Goal: Connect with others: Connect with others

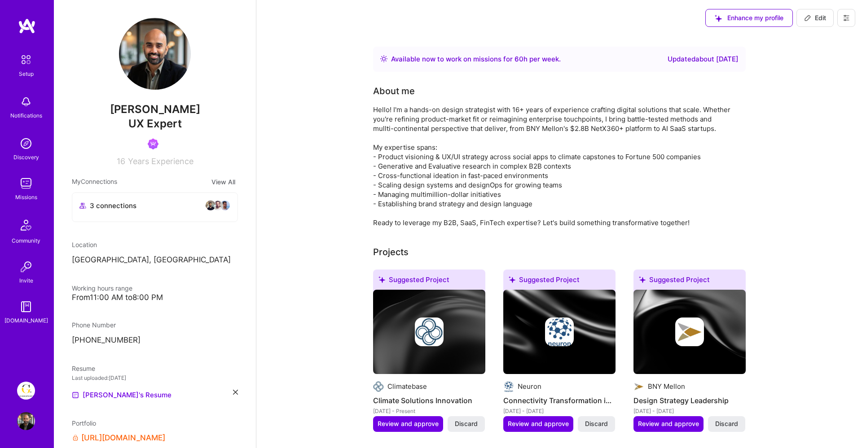
click at [22, 229] on img at bounding box center [26, 225] width 22 height 22
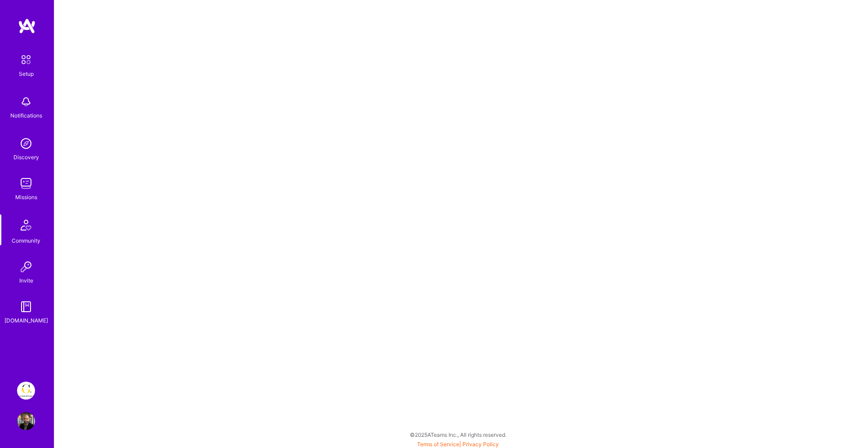
click at [27, 154] on div "Discovery" at bounding box center [26, 157] width 26 height 9
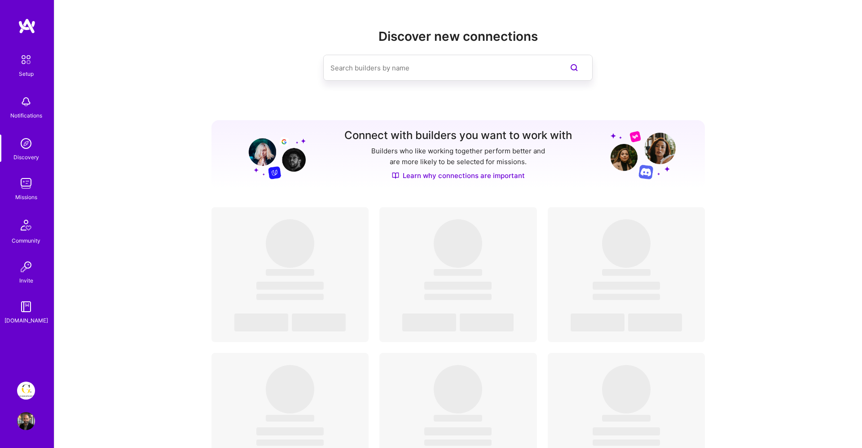
click at [415, 61] on input at bounding box center [439, 68] width 219 height 23
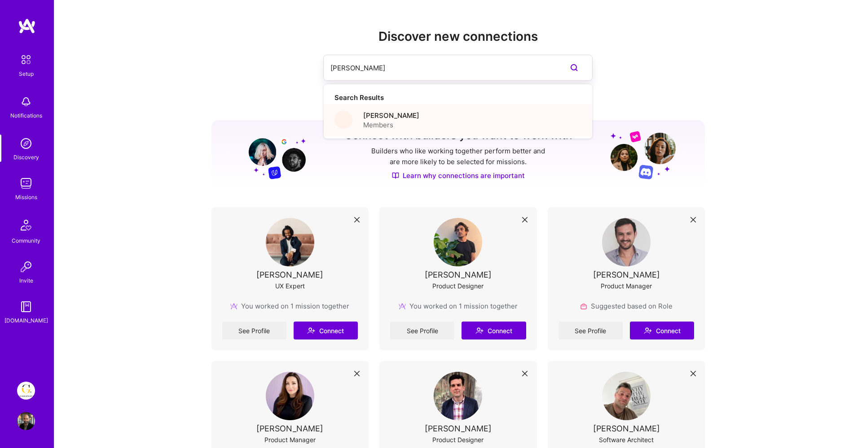
type input "[PERSON_NAME]"
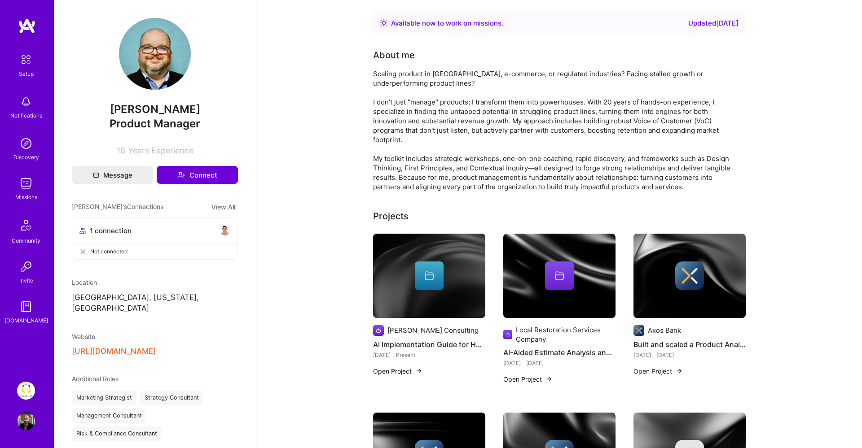
click at [29, 144] on img at bounding box center [26, 144] width 18 height 18
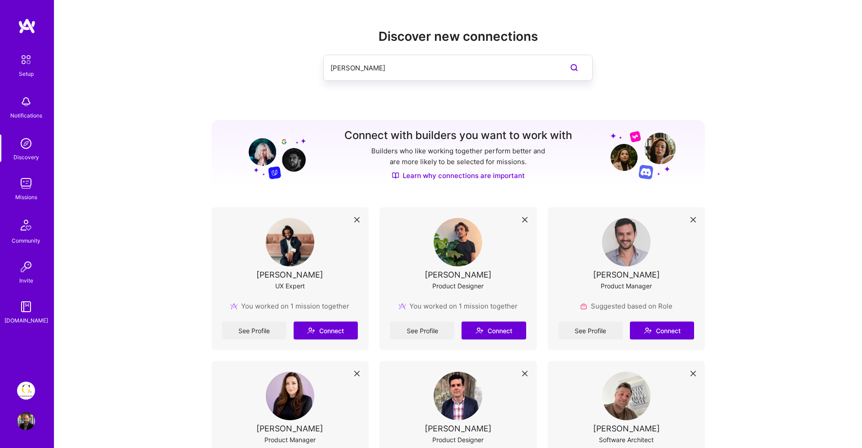
click at [390, 68] on input "[PERSON_NAME]" at bounding box center [439, 68] width 219 height 23
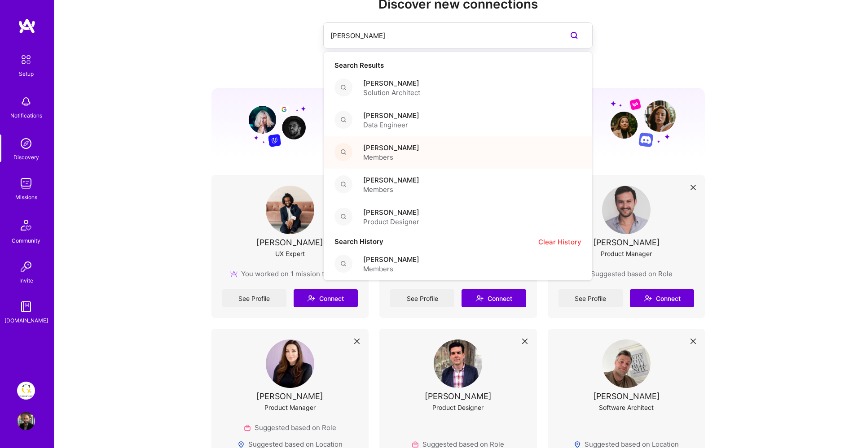
scroll to position [37, 0]
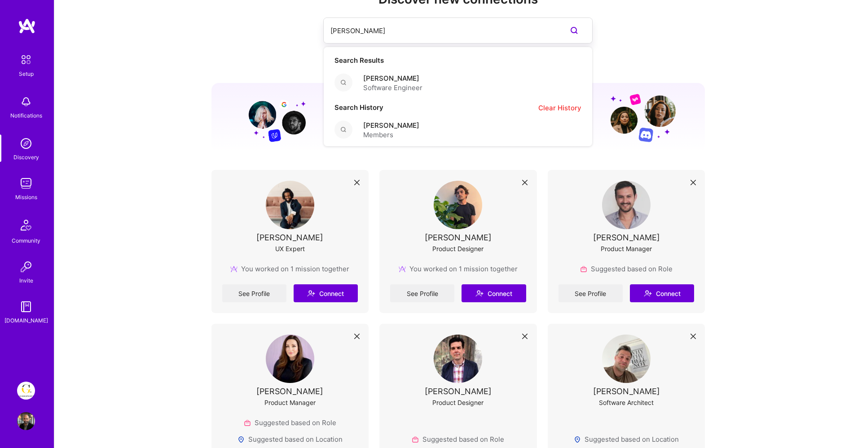
type input "[PERSON_NAME]"
click at [403, 83] on span "Software Engineer" at bounding box center [392, 87] width 59 height 9
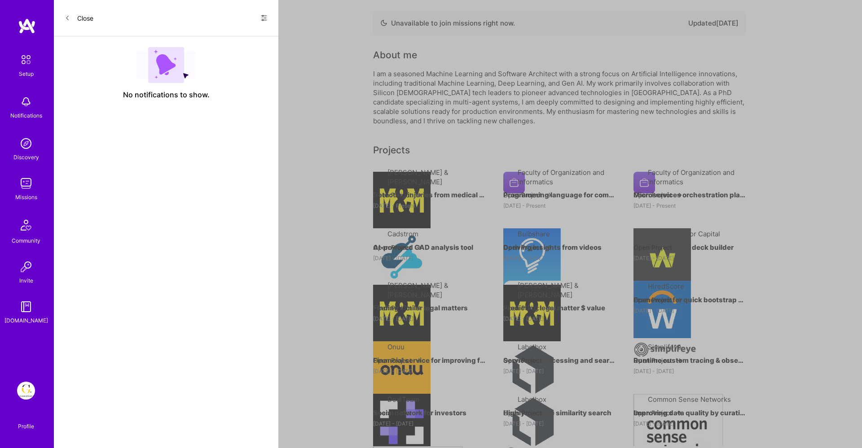
scroll to position [37, 0]
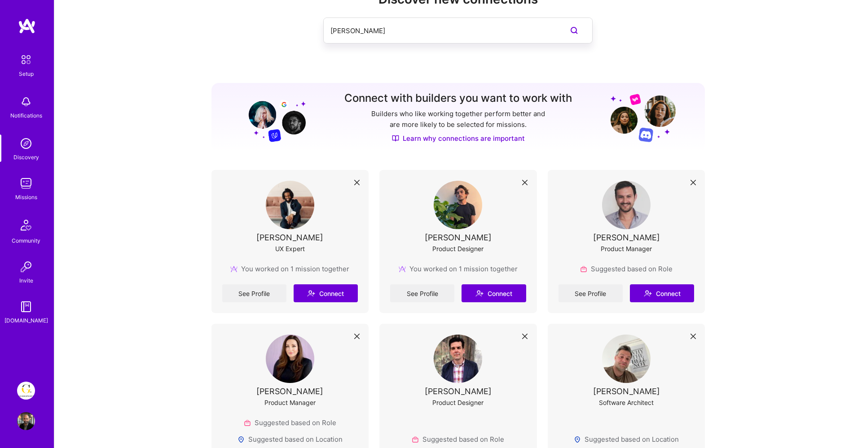
click at [298, 202] on img at bounding box center [290, 205] width 48 height 48
click at [456, 210] on img at bounding box center [457, 205] width 48 height 48
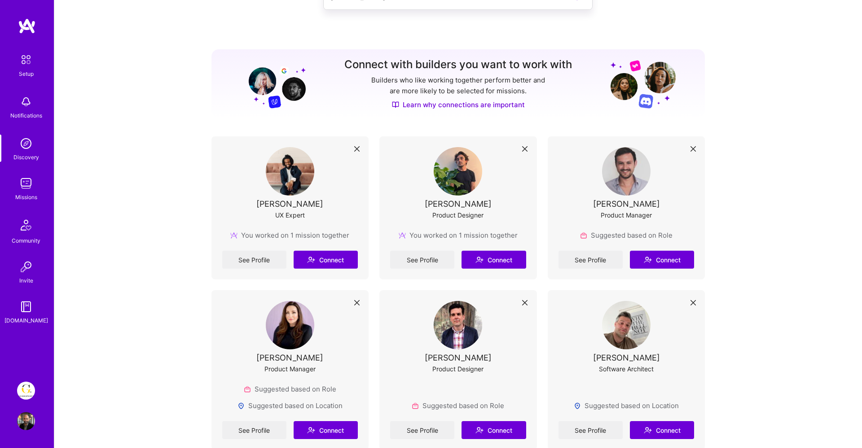
scroll to position [0, 0]
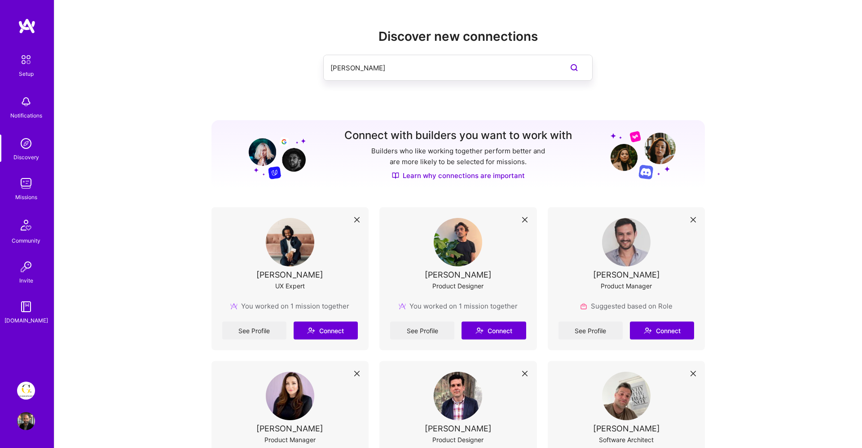
click at [403, 64] on input "[PERSON_NAME]" at bounding box center [439, 68] width 219 height 23
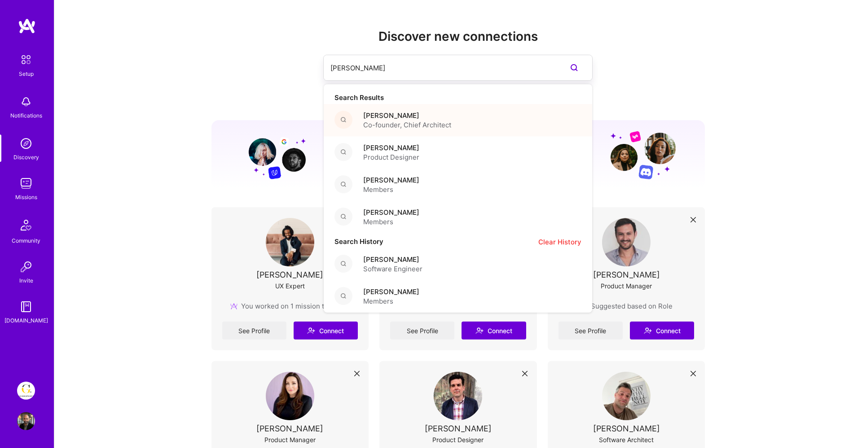
type input "[PERSON_NAME]"
click at [409, 111] on span "[PERSON_NAME]" at bounding box center [407, 115] width 88 height 9
